Goal: Task Accomplishment & Management: Manage account settings

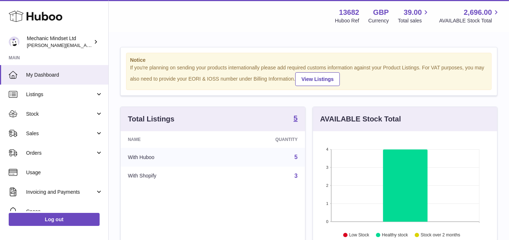
scroll to position [113, 184]
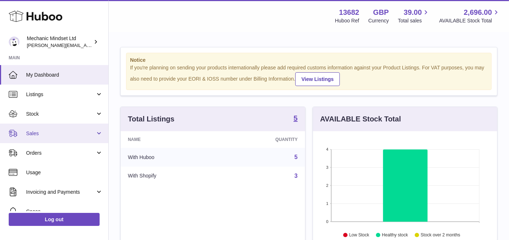
click at [101, 133] on link "Sales" at bounding box center [54, 134] width 108 height 20
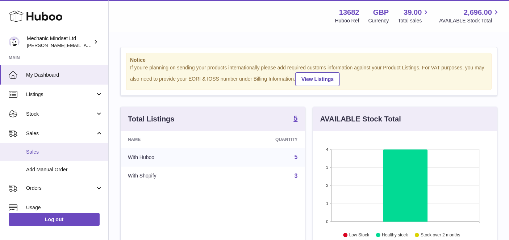
click at [53, 150] on span "Sales" at bounding box center [64, 152] width 77 height 7
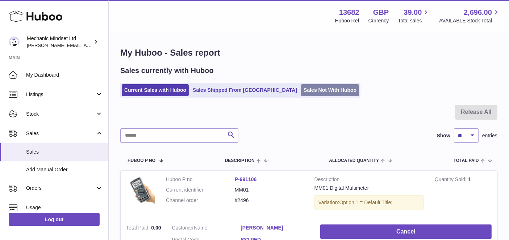
click at [301, 94] on link "Sales Not With Huboo" at bounding box center [330, 90] width 58 height 12
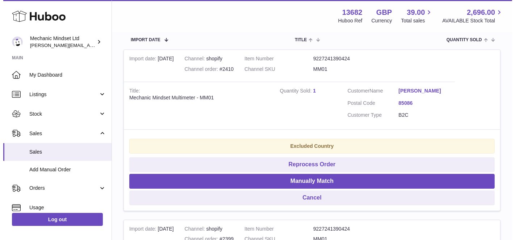
scroll to position [161, 0]
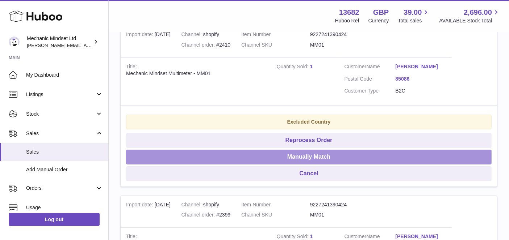
click at [308, 159] on button "Manually Match" at bounding box center [308, 157] width 365 height 15
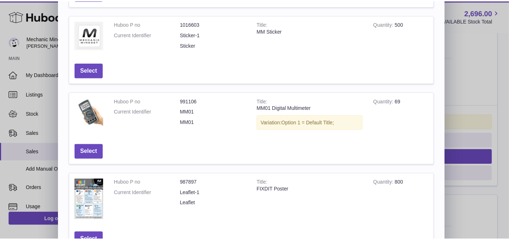
scroll to position [261, 0]
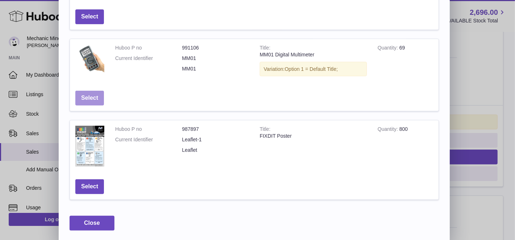
click at [93, 96] on button "Select" at bounding box center [89, 98] width 29 height 15
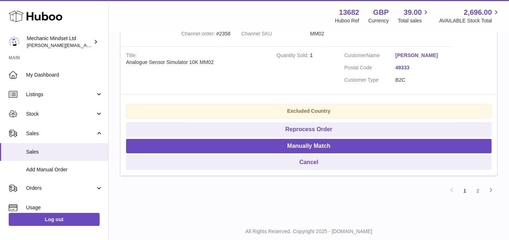
scroll to position [1718, 0]
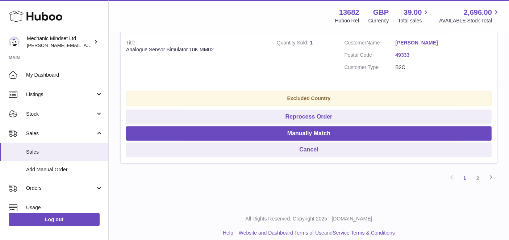
click at [475, 172] on link "2" at bounding box center [477, 178] width 13 height 13
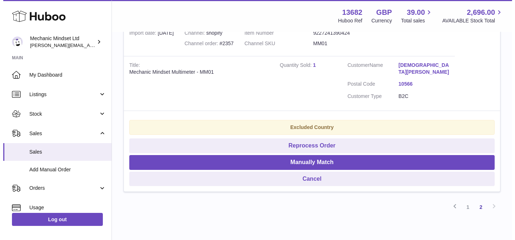
scroll to position [150, 0]
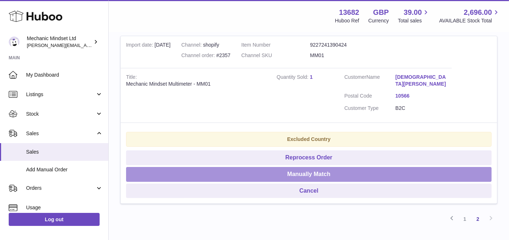
click at [305, 167] on button "Manually Match" at bounding box center [308, 174] width 365 height 15
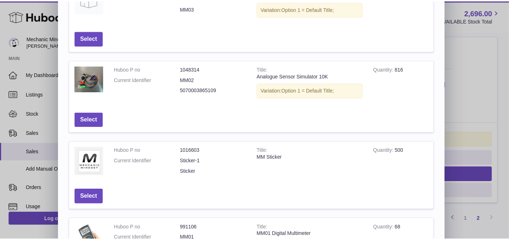
scroll to position [161, 0]
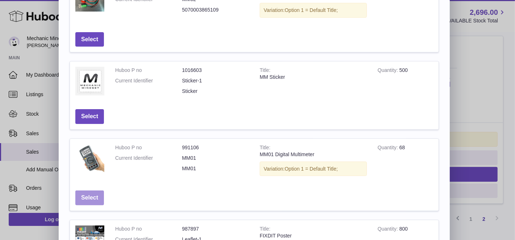
click at [89, 195] on button "Select" at bounding box center [89, 198] width 29 height 15
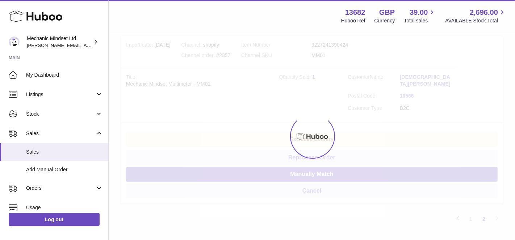
scroll to position [0, 0]
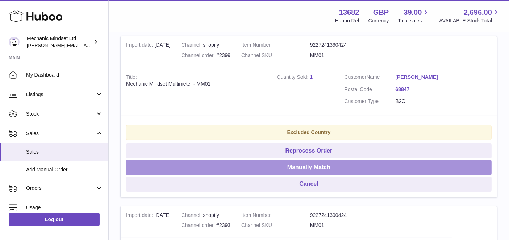
click at [348, 165] on button "Manually Match" at bounding box center [308, 167] width 365 height 15
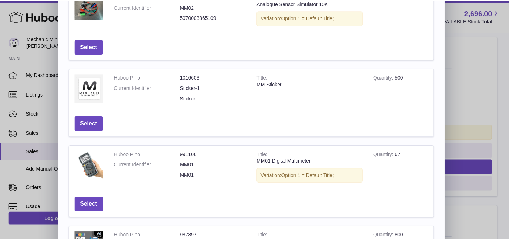
scroll to position [161, 0]
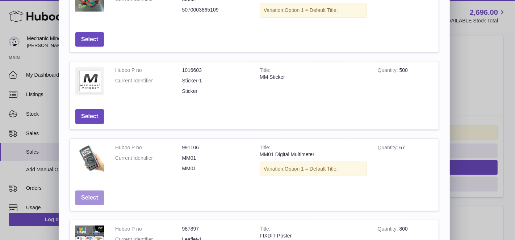
click at [92, 195] on button "Select" at bounding box center [89, 198] width 29 height 15
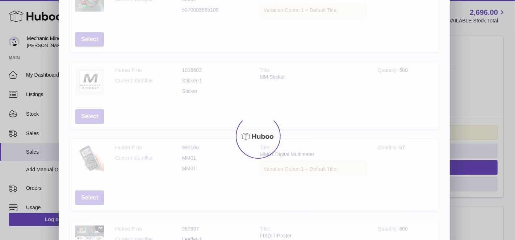
scroll to position [0, 0]
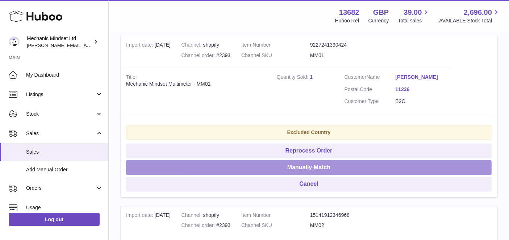
click at [316, 166] on button "Manually Match" at bounding box center [308, 167] width 365 height 15
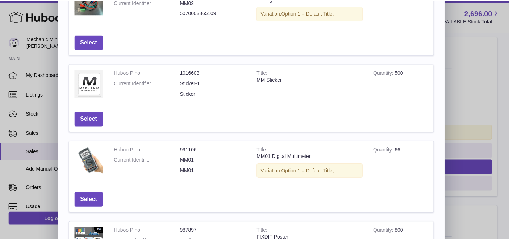
scroll to position [161, 0]
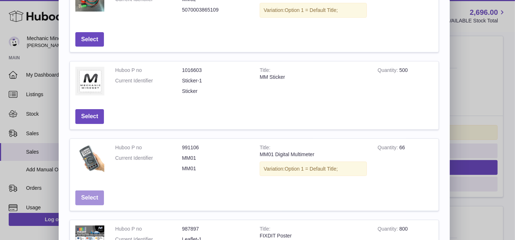
click at [94, 195] on button "Select" at bounding box center [89, 198] width 29 height 15
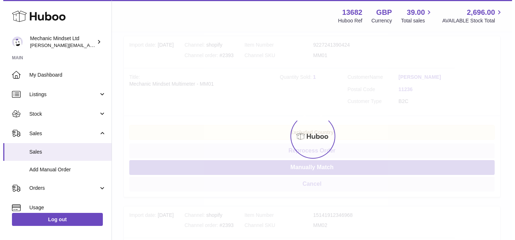
scroll to position [0, 0]
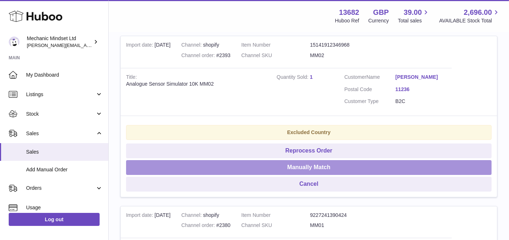
click at [317, 165] on button "Manually Match" at bounding box center [308, 167] width 365 height 15
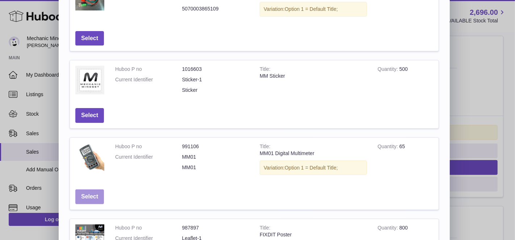
scroll to position [201, 0]
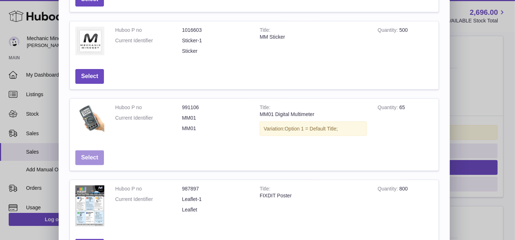
click at [90, 156] on button "Select" at bounding box center [89, 158] width 29 height 15
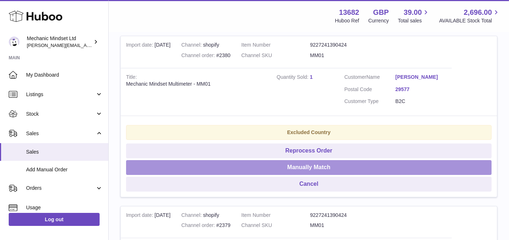
click at [314, 165] on button "Manually Match" at bounding box center [308, 167] width 365 height 15
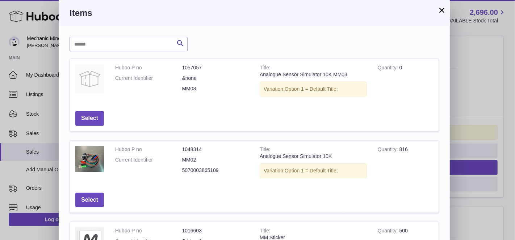
click at [442, 9] on button "×" at bounding box center [441, 10] width 9 height 9
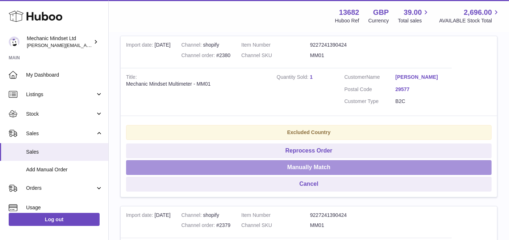
click at [305, 167] on button "Manually Match" at bounding box center [308, 167] width 365 height 15
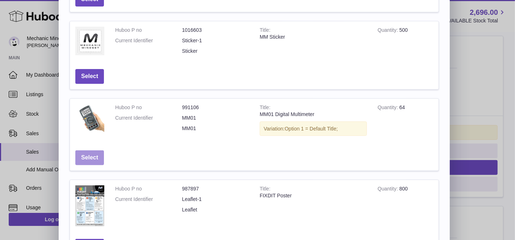
click at [84, 155] on button "Select" at bounding box center [89, 158] width 29 height 15
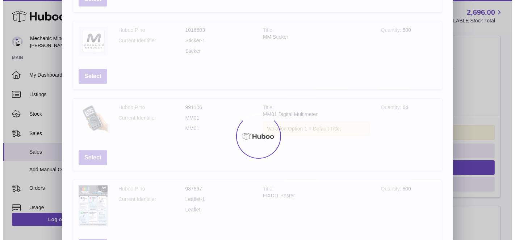
scroll to position [0, 0]
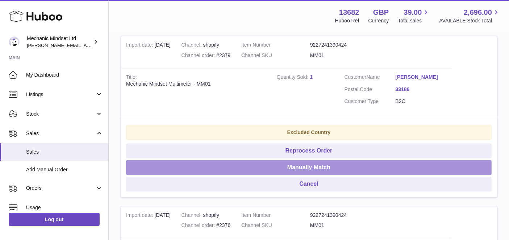
click at [313, 168] on button "Manually Match" at bounding box center [308, 167] width 365 height 15
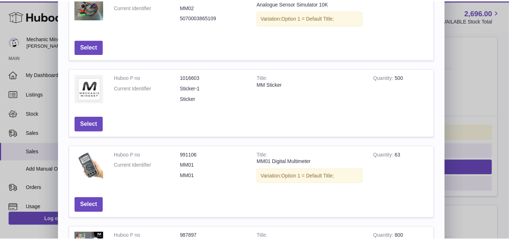
scroll to position [161, 0]
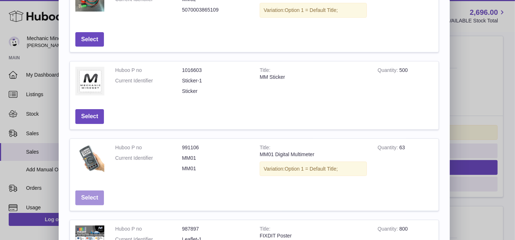
click at [85, 200] on button "Select" at bounding box center [89, 198] width 29 height 15
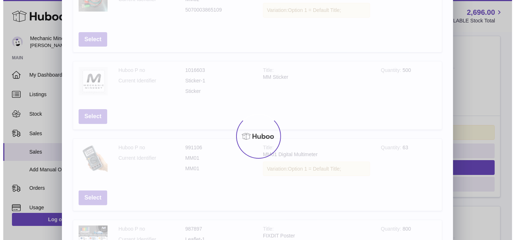
scroll to position [0, 0]
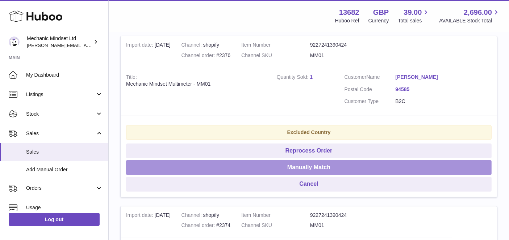
click at [325, 165] on button "Manually Match" at bounding box center [308, 167] width 365 height 15
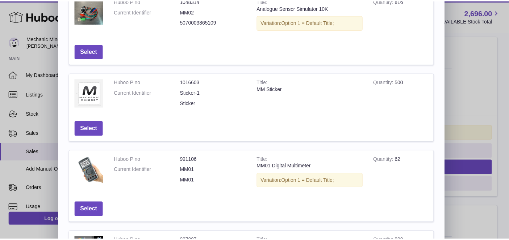
scroll to position [161, 0]
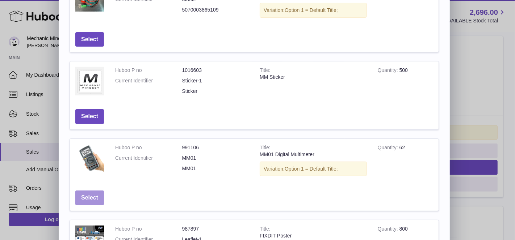
click at [89, 196] on button "Select" at bounding box center [89, 198] width 29 height 15
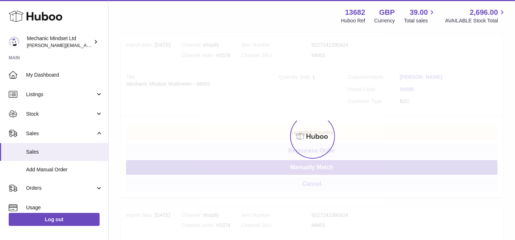
scroll to position [0, 0]
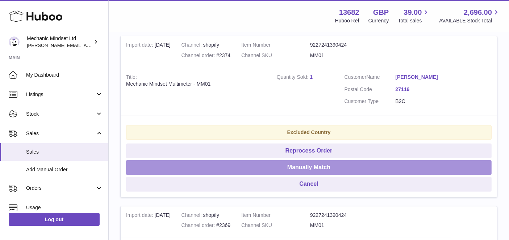
click at [311, 166] on button "Manually Match" at bounding box center [308, 167] width 365 height 15
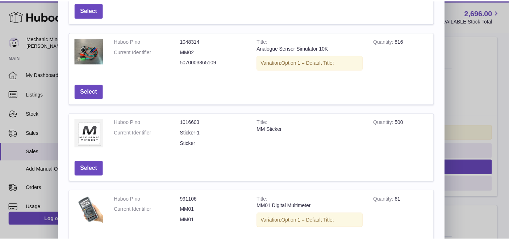
scroll to position [161, 0]
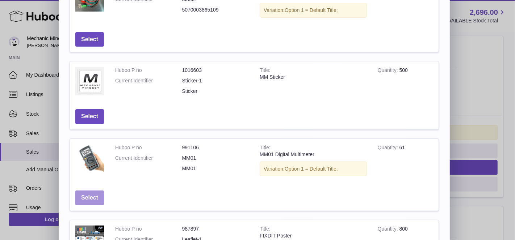
click at [97, 191] on button "Select" at bounding box center [89, 198] width 29 height 15
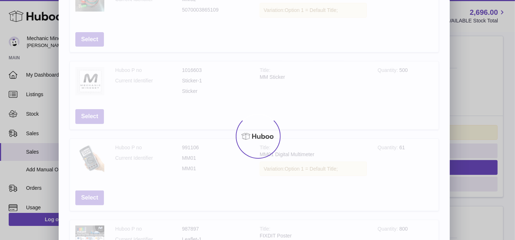
scroll to position [0, 0]
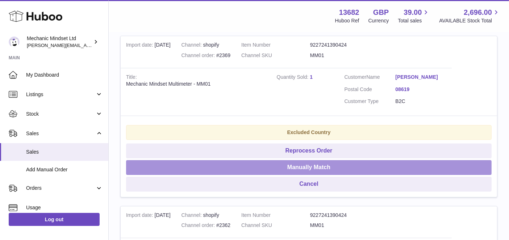
click at [315, 169] on button "Manually Match" at bounding box center [308, 167] width 365 height 15
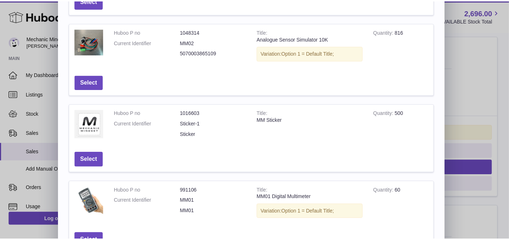
scroll to position [161, 0]
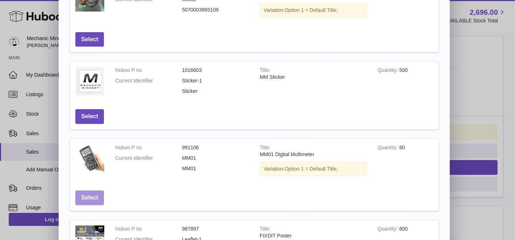
click at [85, 196] on button "Select" at bounding box center [89, 198] width 29 height 15
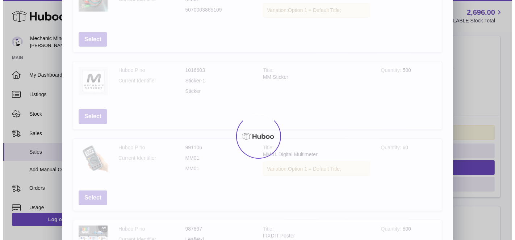
scroll to position [0, 0]
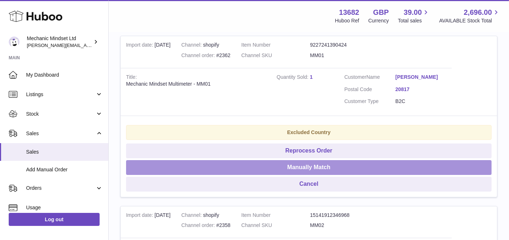
click at [309, 168] on button "Manually Match" at bounding box center [308, 167] width 365 height 15
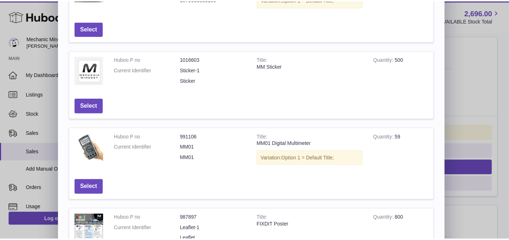
scroll to position [201, 0]
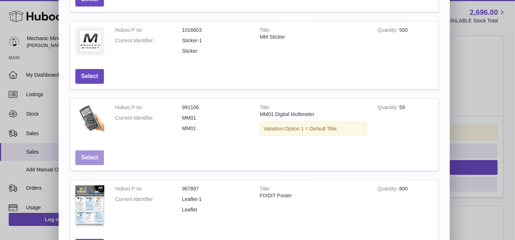
click at [92, 160] on button "Select" at bounding box center [89, 158] width 29 height 15
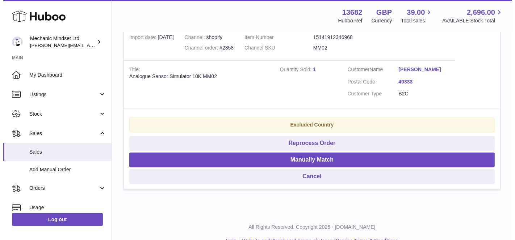
scroll to position [161, 0]
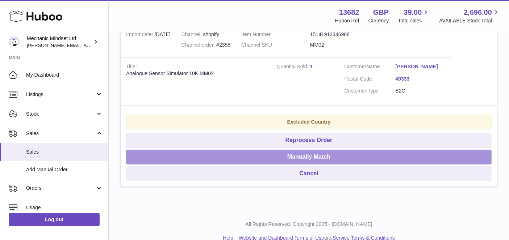
click at [323, 158] on button "Manually Match" at bounding box center [308, 157] width 365 height 15
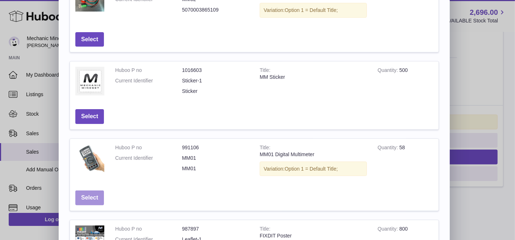
click at [86, 196] on button "Select" at bounding box center [89, 198] width 29 height 15
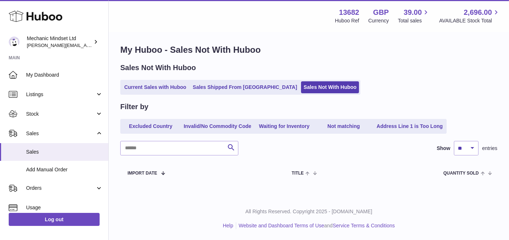
scroll to position [2, 0]
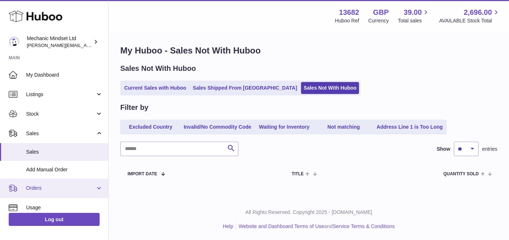
click at [45, 186] on span "Orders" at bounding box center [60, 188] width 69 height 7
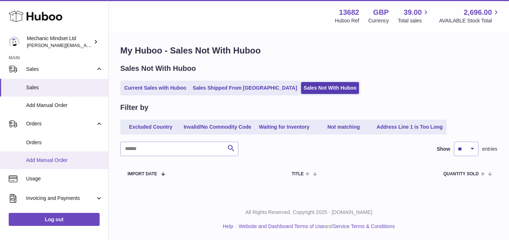
scroll to position [80, 0]
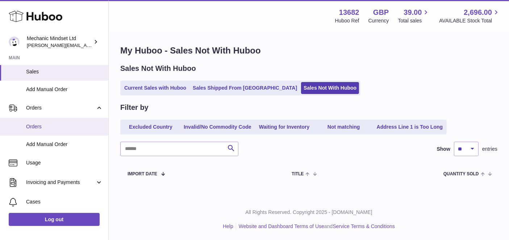
click at [43, 123] on span "Orders" at bounding box center [64, 126] width 77 height 7
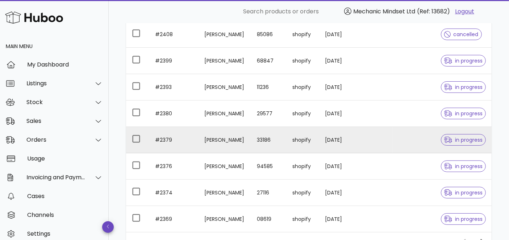
scroll to position [201, 0]
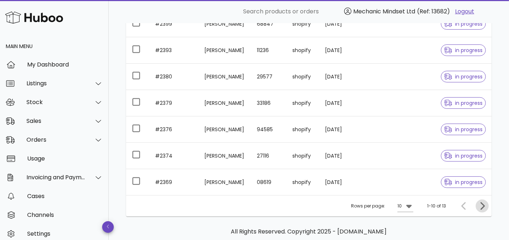
click at [483, 203] on icon "Next page" at bounding box center [481, 206] width 9 height 9
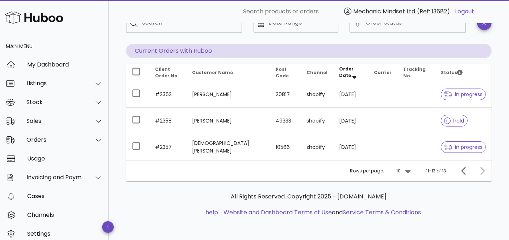
scroll to position [50, 0]
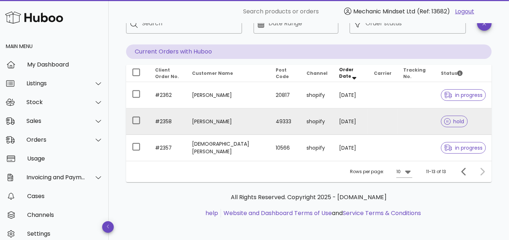
click at [380, 126] on td at bounding box center [382, 122] width 29 height 26
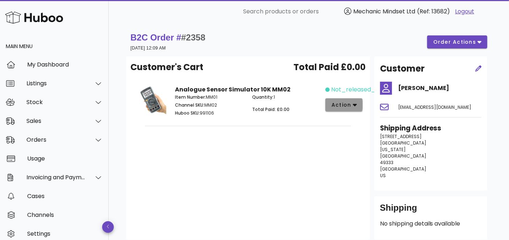
click at [341, 108] on span "action" at bounding box center [341, 105] width 20 height 8
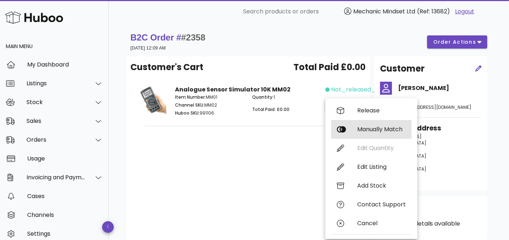
click at [363, 130] on div "Manually Match" at bounding box center [381, 129] width 49 height 7
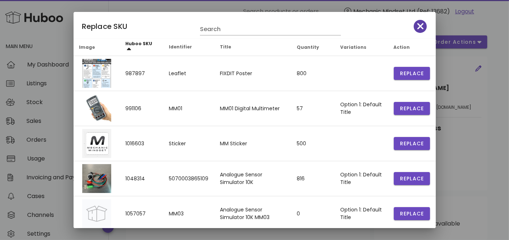
click at [417, 26] on icon "button" at bounding box center [420, 26] width 7 height 10
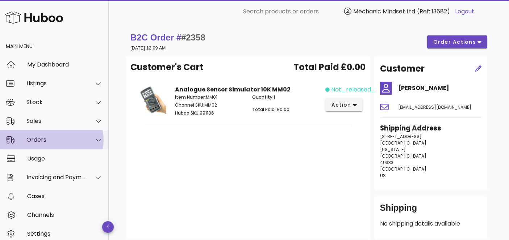
click at [33, 135] on div "Orders" at bounding box center [54, 140] width 109 height 19
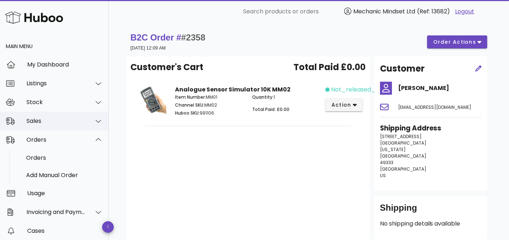
click at [36, 121] on div "Sales" at bounding box center [55, 121] width 59 height 7
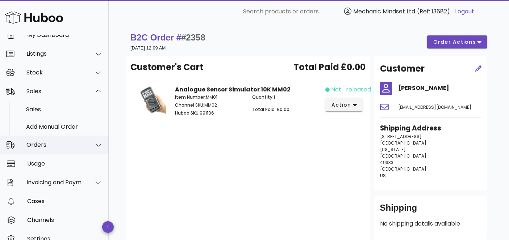
scroll to position [40, 0]
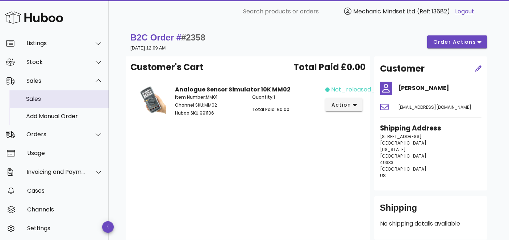
click at [64, 97] on div "Sales" at bounding box center [64, 99] width 77 height 7
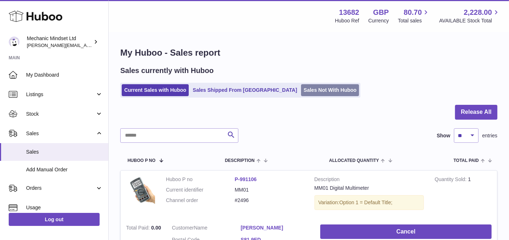
click at [301, 90] on link "Sales Not With Huboo" at bounding box center [330, 90] width 58 height 12
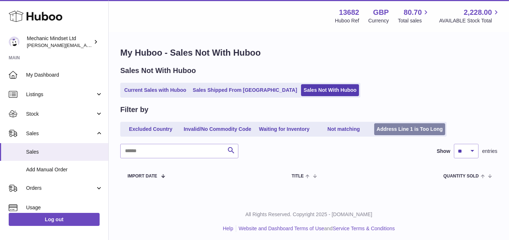
click at [416, 127] on link "Address Line 1 is Too Long" at bounding box center [409, 129] width 71 height 12
click at [208, 130] on link "Invalid/No Commodity Code" at bounding box center [217, 129] width 73 height 12
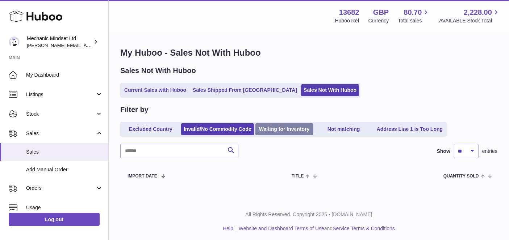
click at [298, 132] on link "Waiting for Inventory" at bounding box center [284, 129] width 58 height 12
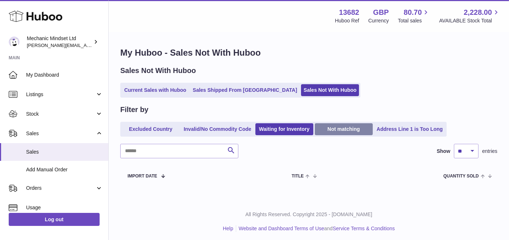
click at [341, 129] on link "Not matching" at bounding box center [344, 129] width 58 height 12
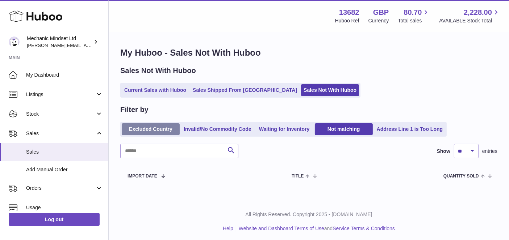
click at [152, 131] on link "Excluded Country" at bounding box center [151, 129] width 58 height 12
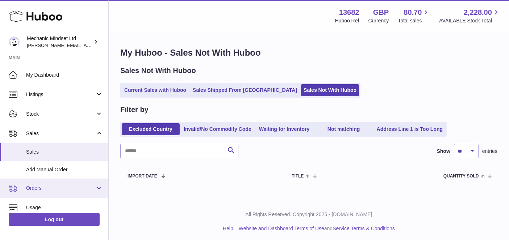
click at [32, 187] on span "Orders" at bounding box center [60, 188] width 69 height 7
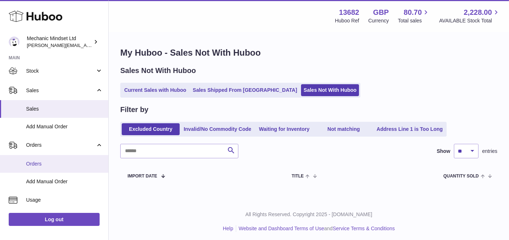
scroll to position [80, 0]
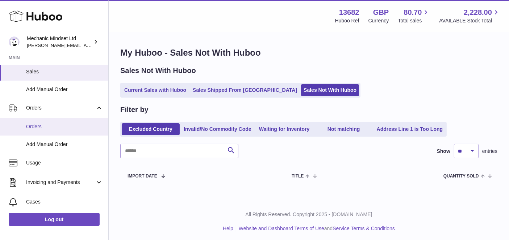
click at [44, 127] on span "Orders" at bounding box center [64, 126] width 77 height 7
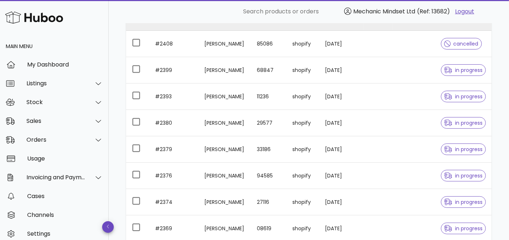
scroll to position [201, 0]
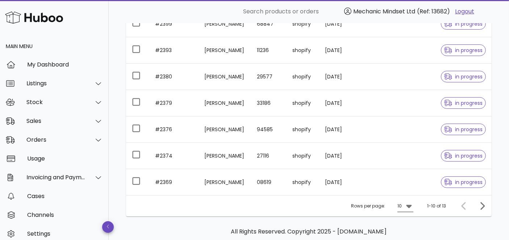
click at [400, 208] on div "10" at bounding box center [399, 206] width 4 height 7
click at [406, 207] on div "25" at bounding box center [407, 207] width 7 height 7
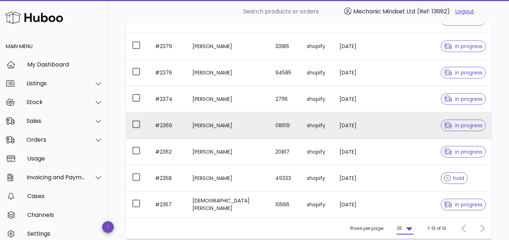
scroll to position [281, 0]
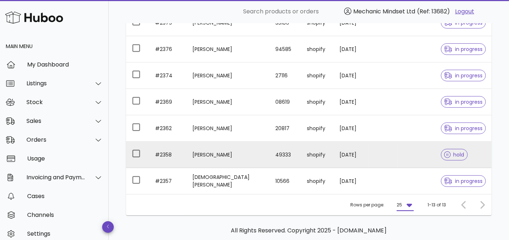
click at [415, 153] on td at bounding box center [415, 155] width 37 height 26
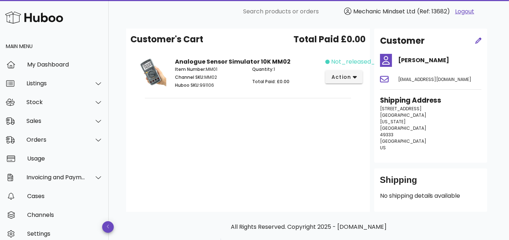
scroll to position [17, 0]
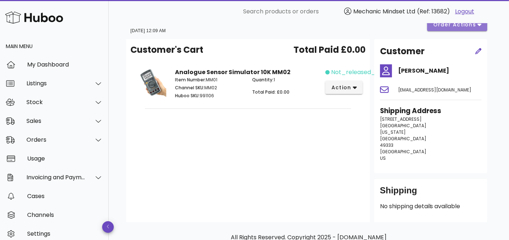
click at [455, 29] on button "order actions" at bounding box center [457, 24] width 60 height 13
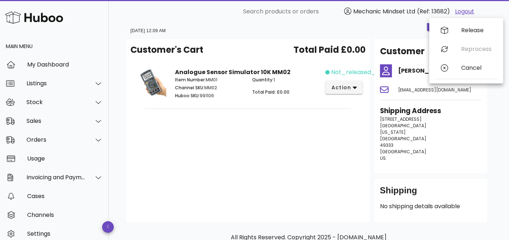
click at [336, 144] on div "Customer's Cart Total Paid £0.00 Analogue Sensor Simulator 10K MM02 Item Number…" at bounding box center [248, 131] width 244 height 184
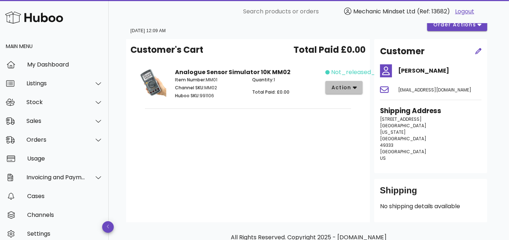
click at [338, 84] on span "action" at bounding box center [341, 88] width 20 height 8
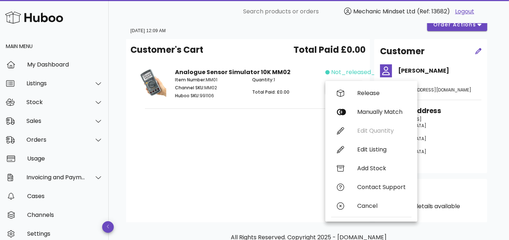
click at [290, 152] on div "Customer's Cart Total Paid £0.00 Analogue Sensor Simulator 10K MM02 Item Number…" at bounding box center [248, 131] width 244 height 184
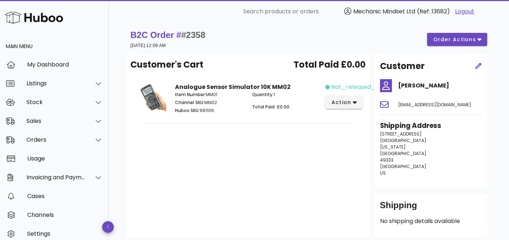
scroll to position [0, 0]
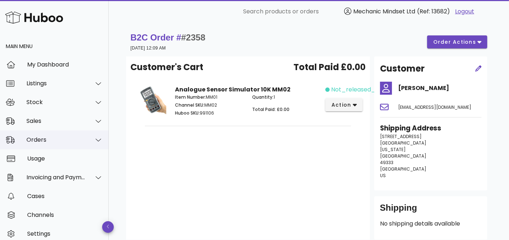
click at [96, 142] on div at bounding box center [98, 140] width 9 height 7
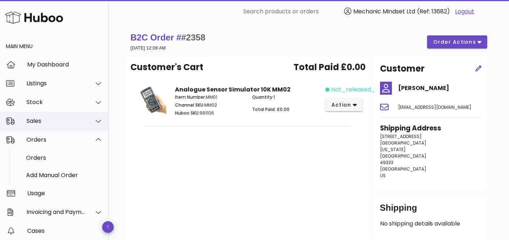
click at [34, 118] on div "Sales" at bounding box center [55, 121] width 59 height 7
click at [38, 129] on div "Sales" at bounding box center [54, 121] width 109 height 19
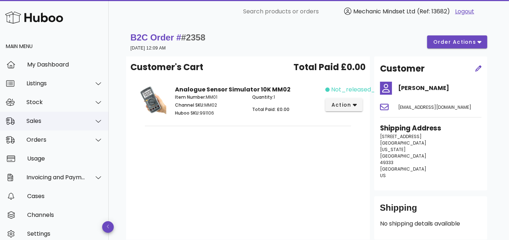
click at [42, 117] on div "Sales" at bounding box center [54, 121] width 109 height 19
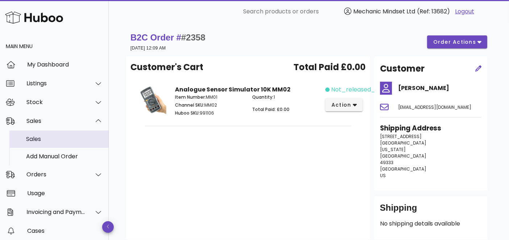
click at [39, 135] on div "Sales" at bounding box center [64, 139] width 77 height 16
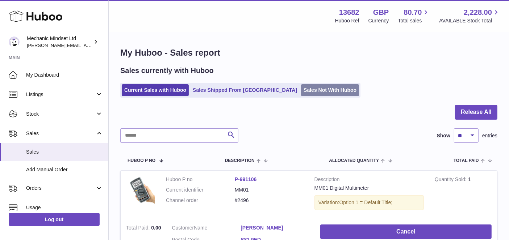
click at [303, 85] on link "Sales Not With Huboo" at bounding box center [330, 90] width 58 height 12
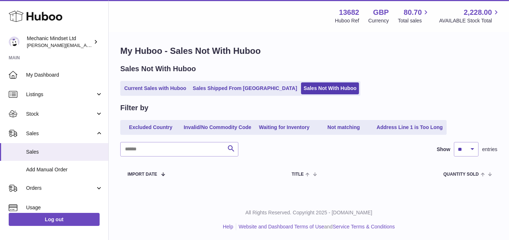
scroll to position [2, 0]
